Goal: Information Seeking & Learning: Learn about a topic

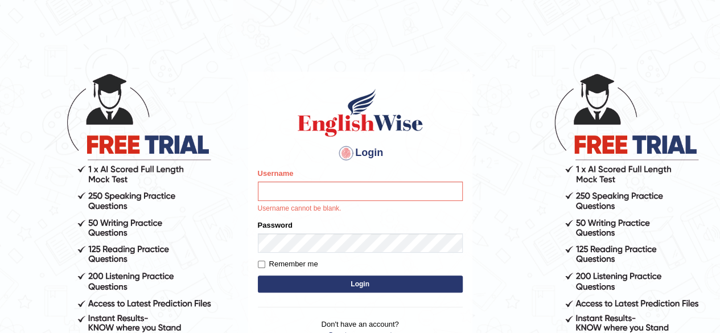
click at [293, 188] on input "Username" at bounding box center [360, 191] width 205 height 19
type input "Shamim"
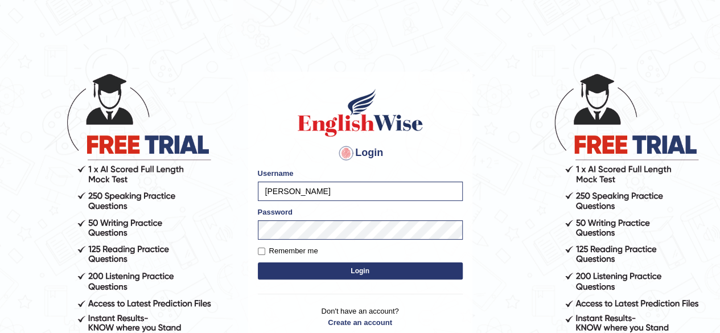
click at [337, 268] on button "Login" at bounding box center [360, 270] width 205 height 17
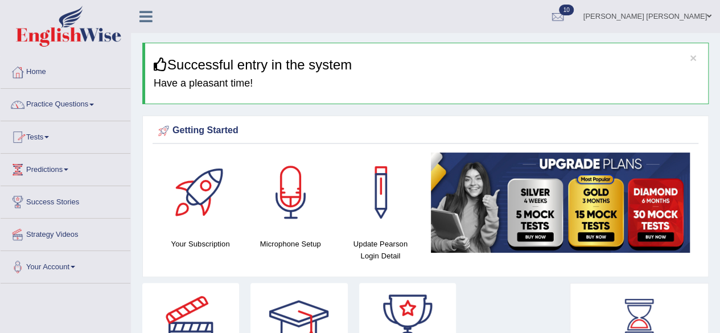
click at [92, 103] on link "Practice Questions" at bounding box center [66, 103] width 130 height 28
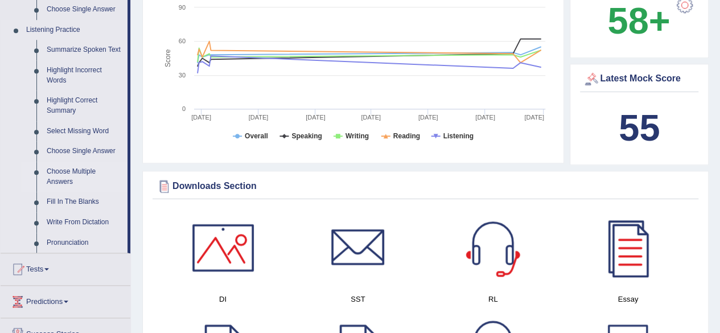
scroll to position [512, 0]
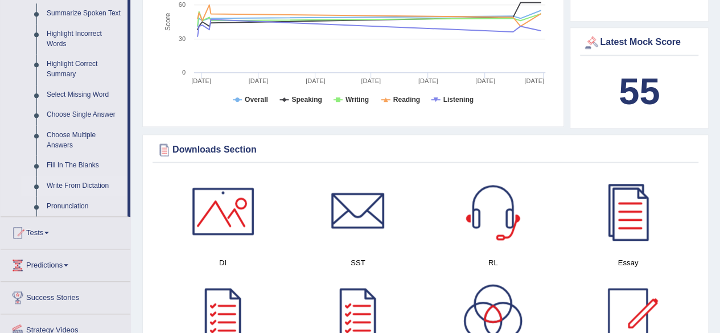
click at [76, 185] on link "Write From Dictation" at bounding box center [85, 186] width 86 height 20
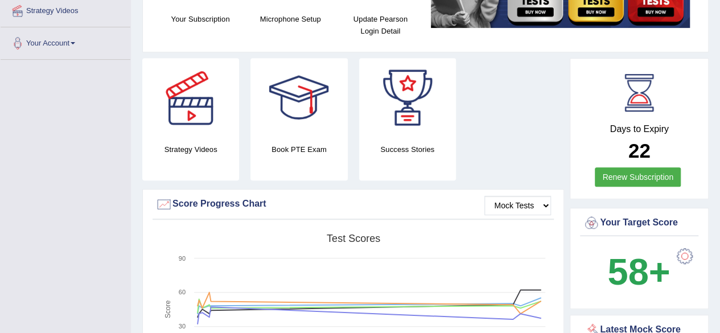
scroll to position [217, 0]
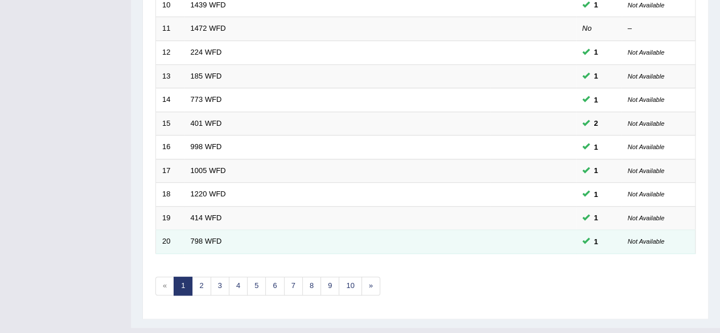
scroll to position [415, 0]
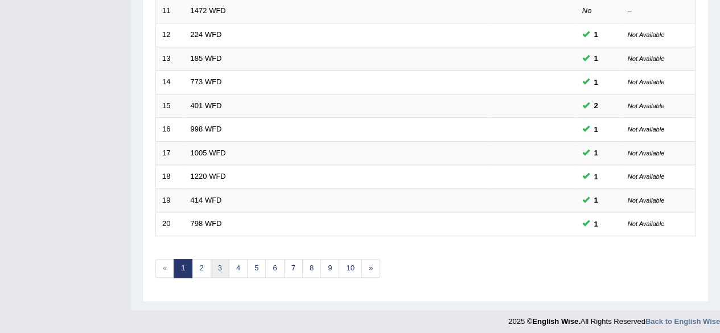
click at [217, 261] on link "3" at bounding box center [220, 268] width 19 height 19
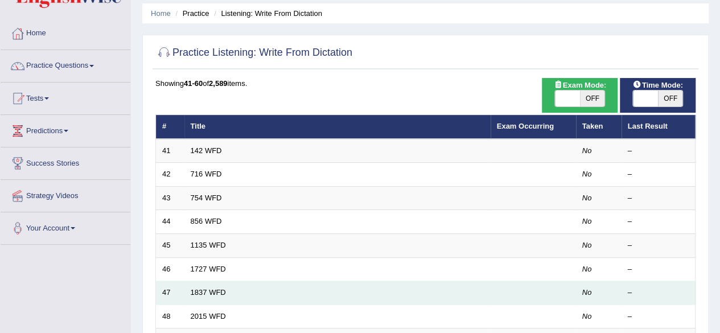
scroll to position [57, 0]
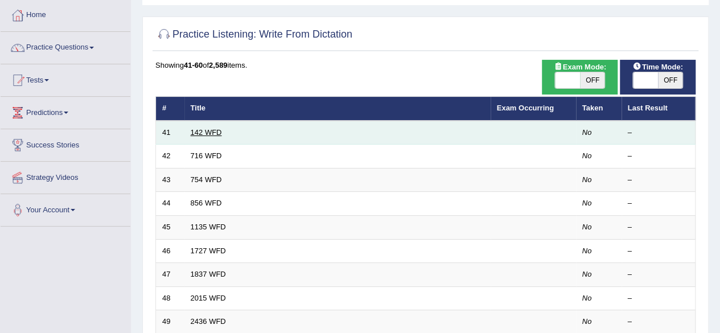
click at [208, 133] on link "142 WFD" at bounding box center [206, 132] width 31 height 9
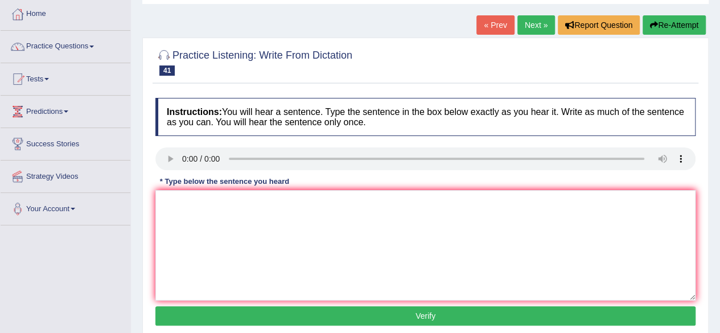
scroll to position [114, 0]
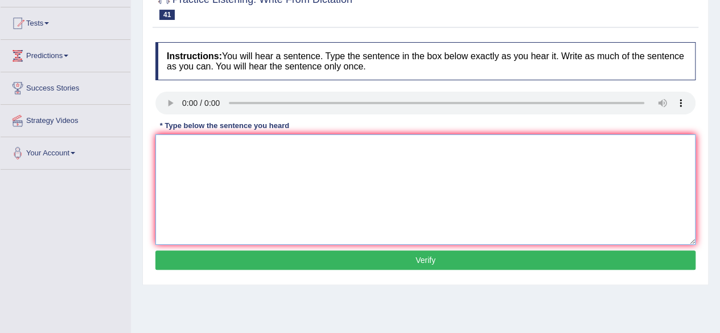
drag, startPoint x: 262, startPoint y: 167, endPoint x: 268, endPoint y: 163, distance: 6.2
click at [262, 167] on textarea at bounding box center [425, 189] width 540 height 110
click at [158, 151] on textarea "the trpcal part of this cousre involed this socity" at bounding box center [425, 189] width 540 height 110
click at [185, 146] on textarea "The tripical part of this course the trpcal part of this cousre involed this so…" at bounding box center [425, 189] width 540 height 110
click at [265, 149] on textarea "The typical part of this course the trpcal part of this cousre involed this soc…" at bounding box center [425, 189] width 540 height 110
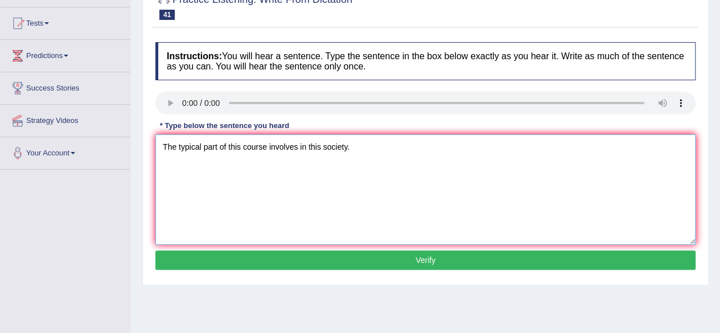
click at [269, 147] on textarea "The typical part of this course involves in this society." at bounding box center [425, 189] width 540 height 110
click at [393, 145] on textarea "The typical part of this course involved involves in this society." at bounding box center [425, 189] width 540 height 110
drag, startPoint x: 244, startPoint y: 149, endPoint x: 250, endPoint y: 146, distance: 7.4
click at [244, 149] on textarea "The typical part of this course involved involves in this society." at bounding box center [425, 189] width 540 height 110
type textarea "The typical part of this courses course involved involves in this society."
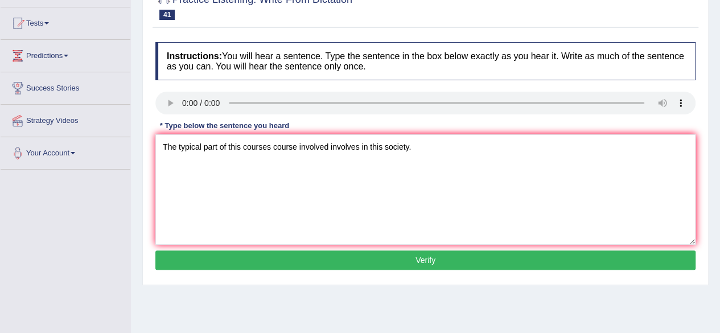
click at [433, 261] on button "Verify" at bounding box center [425, 259] width 540 height 19
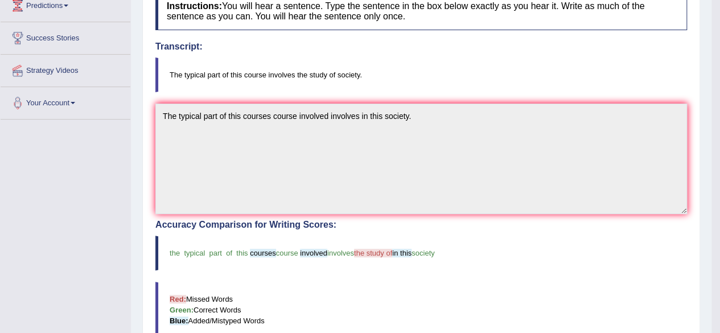
scroll to position [57, 0]
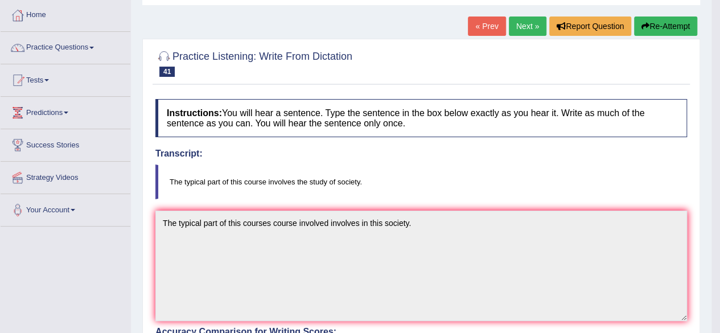
click at [522, 27] on link "Next »" at bounding box center [528, 26] width 38 height 19
